Goal: Information Seeking & Learning: Check status

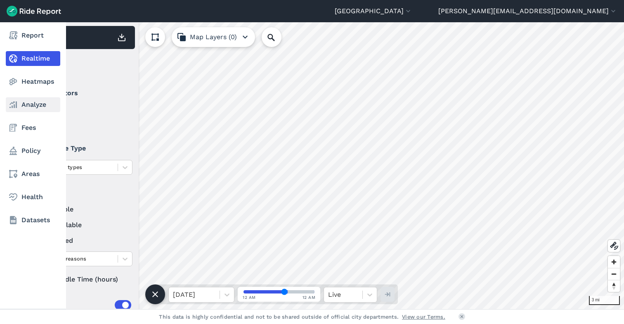
click at [33, 105] on link "Analyze" at bounding box center [33, 104] width 54 height 15
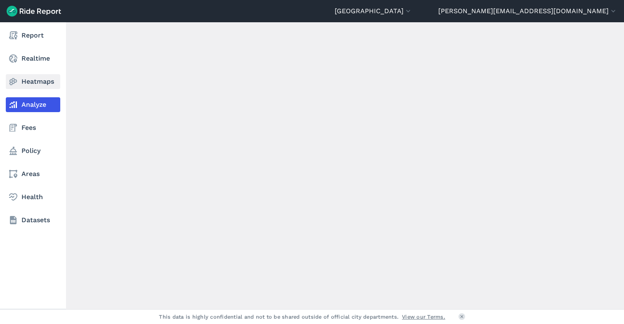
click at [35, 84] on link "Heatmaps" at bounding box center [33, 81] width 54 height 15
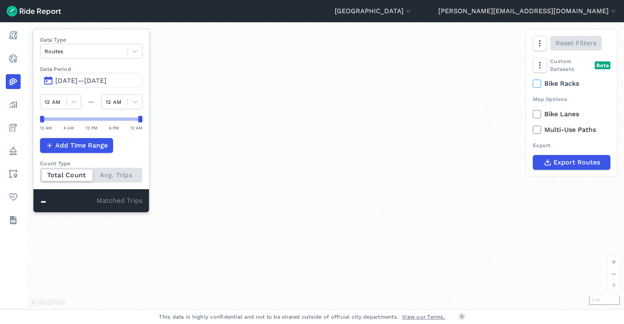
click at [106, 80] on span "[DATE]—[DATE]" at bounding box center [80, 81] width 51 height 8
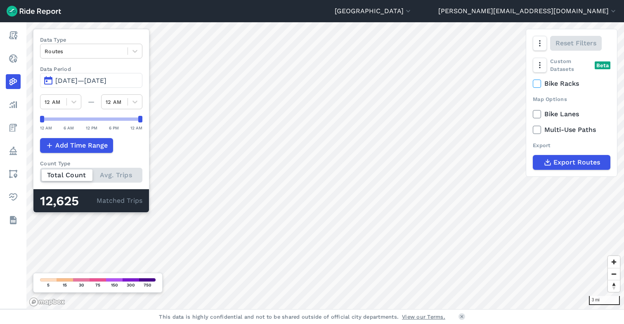
click at [95, 80] on span "[DATE]—[DATE]" at bounding box center [80, 81] width 51 height 8
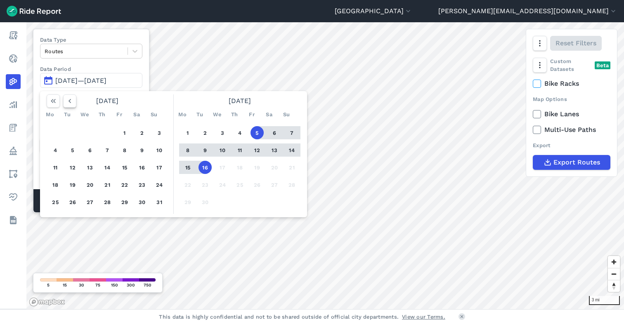
click at [70, 99] on use "button" at bounding box center [69, 101] width 2 height 4
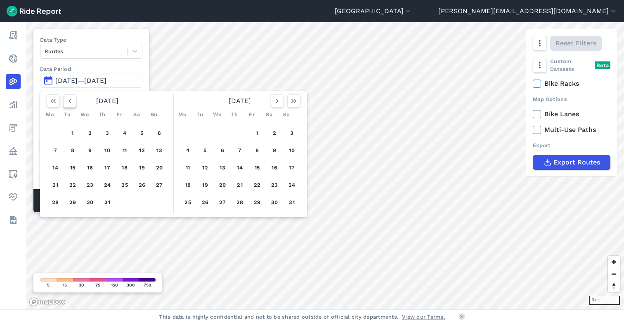
click at [70, 99] on use "button" at bounding box center [69, 101] width 2 height 4
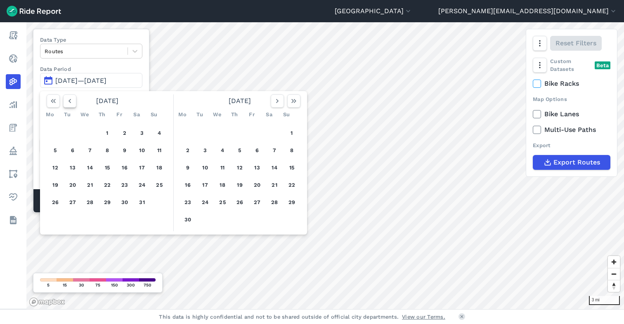
click at [70, 99] on use "button" at bounding box center [69, 101] width 2 height 4
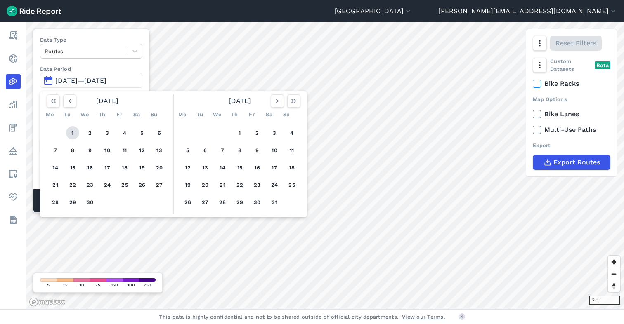
click at [73, 133] on button "1" at bounding box center [72, 132] width 13 height 13
click at [275, 101] on icon "button" at bounding box center [277, 101] width 8 height 8
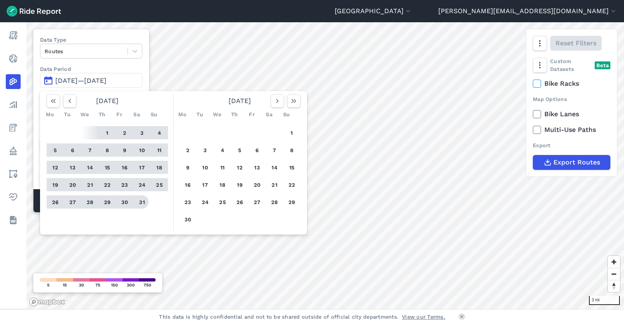
click at [143, 203] on button "31" at bounding box center [141, 202] width 13 height 13
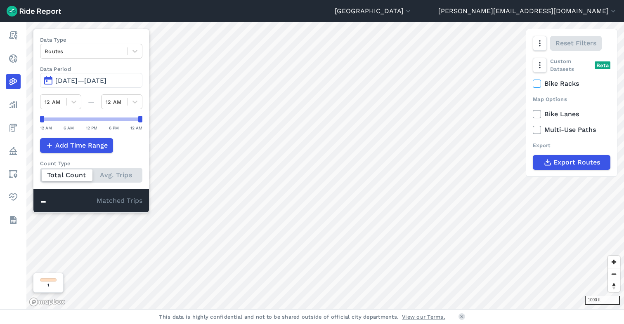
click at [99, 83] on span "[DATE]—[DATE]" at bounding box center [80, 81] width 51 height 8
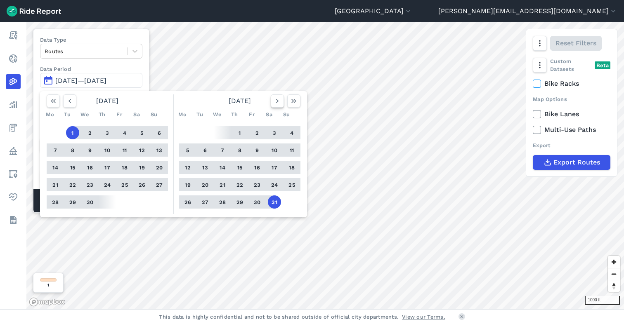
click at [273, 102] on icon "button" at bounding box center [277, 101] width 8 height 8
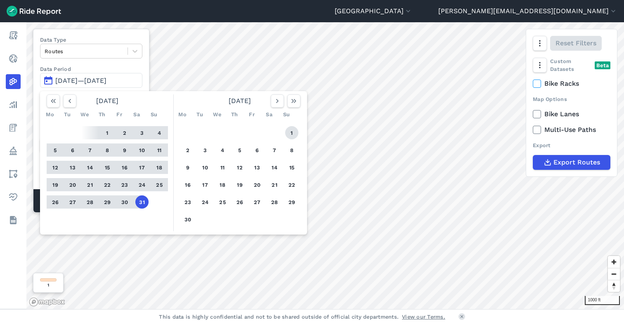
drag, startPoint x: 291, startPoint y: 134, endPoint x: 293, endPoint y: 114, distance: 20.4
click at [291, 134] on button "1" at bounding box center [291, 132] width 13 height 13
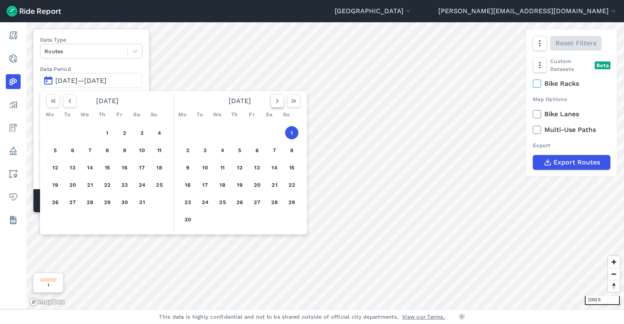
click at [279, 101] on icon "button" at bounding box center [277, 101] width 8 height 8
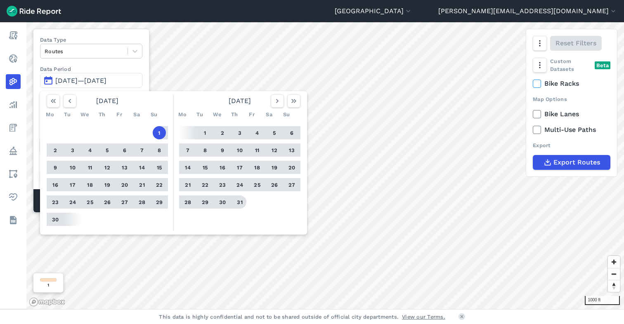
click at [239, 205] on button "31" at bounding box center [239, 202] width 13 height 13
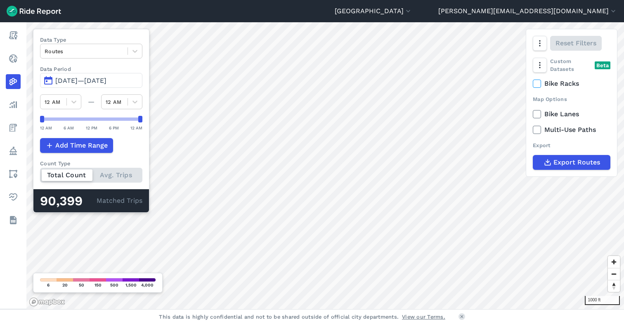
click at [81, 83] on span "[DATE]—[DATE]" at bounding box center [80, 81] width 51 height 8
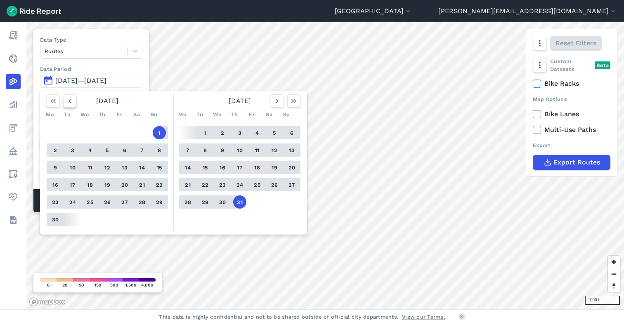
click at [70, 100] on use "button" at bounding box center [69, 101] width 2 height 4
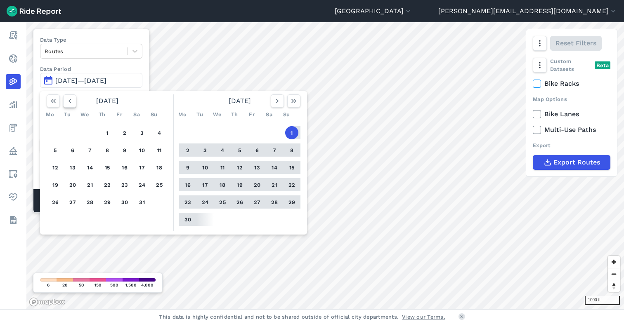
click at [70, 103] on icon "button" at bounding box center [70, 101] width 8 height 8
